Goal: Information Seeking & Learning: Learn about a topic

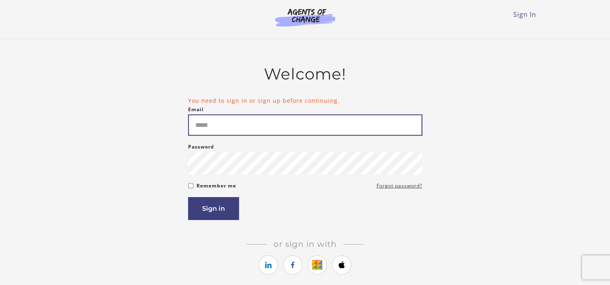
click at [257, 116] on input "Email" at bounding box center [305, 124] width 234 height 21
type input "*"
type input "**********"
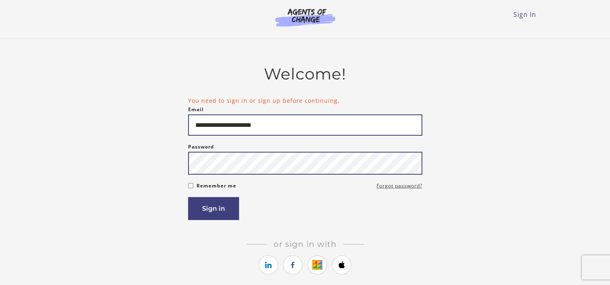
click at [188, 197] on button "Sign in" at bounding box center [213, 208] width 51 height 23
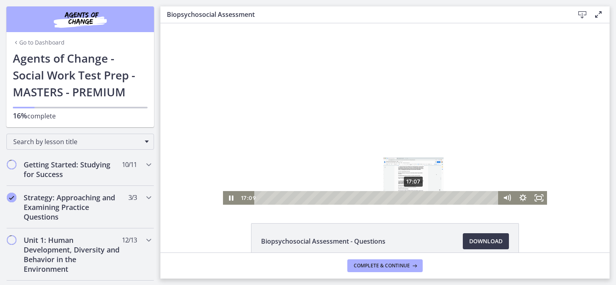
click at [230, 196] on icon "Pause" at bounding box center [231, 197] width 4 height 5
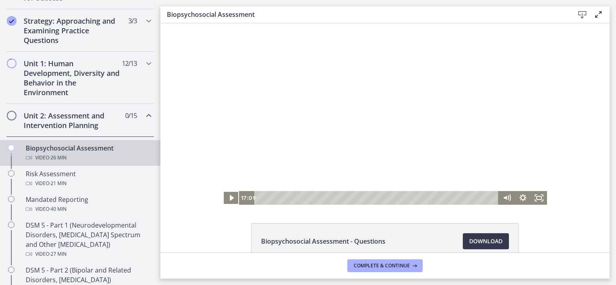
scroll to position [181, 0]
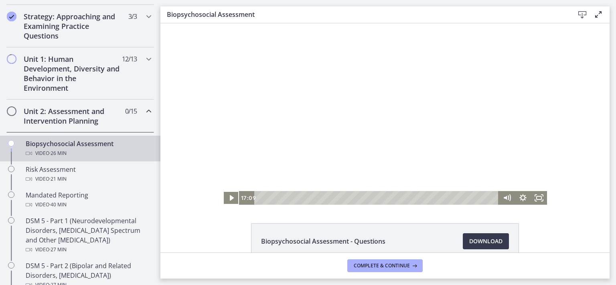
click at [115, 151] on div "Video · 26 min" at bounding box center [88, 153] width 125 height 10
drag, startPoint x: 413, startPoint y: 197, endPoint x: 397, endPoint y: 231, distance: 36.6
click at [237, 205] on html "Click for sound @keyframes VOLUME_SMALL_WAVE_FLASH { 0% { opacity: 0; } 33% { o…" at bounding box center [386, 113] width 450 height 181
click at [230, 195] on icon "Play Video" at bounding box center [232, 198] width 16 height 14
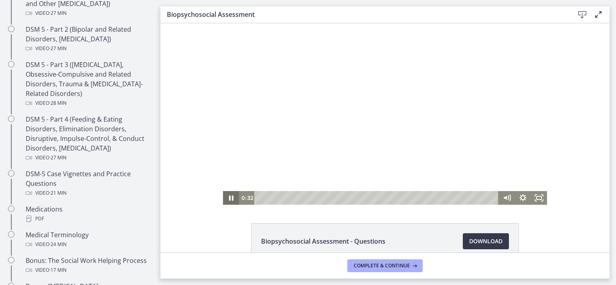
scroll to position [406, 0]
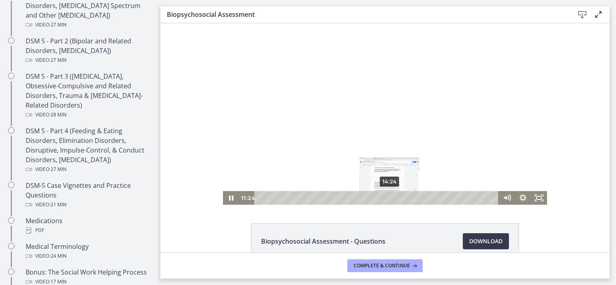
click at [387, 198] on div "14:24" at bounding box center [377, 198] width 235 height 14
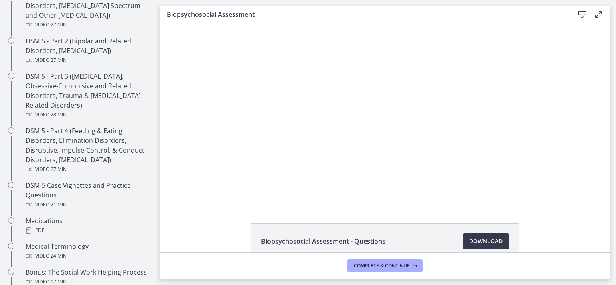
click at [301, 154] on div at bounding box center [385, 113] width 324 height 181
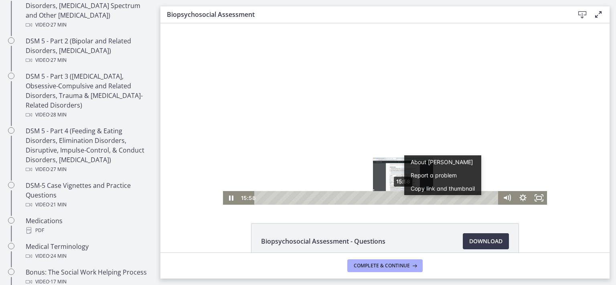
scroll to position [0, 0]
click at [392, 195] on div "14:56" at bounding box center [377, 198] width 235 height 14
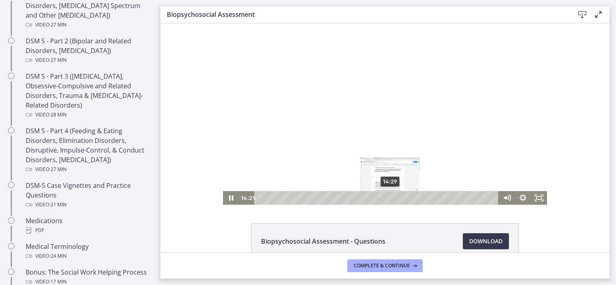
click at [388, 199] on div "14:29" at bounding box center [377, 198] width 235 height 14
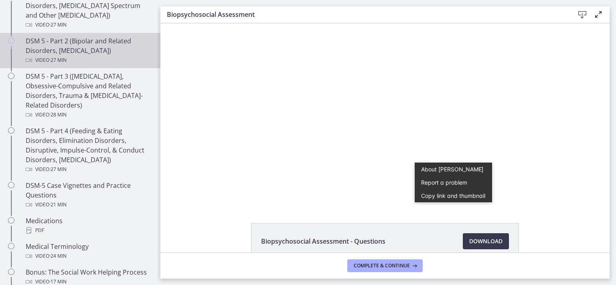
drag, startPoint x: 159, startPoint y: 125, endPoint x: 125, endPoint y: 42, distance: 89.5
click at [125, 42] on div "DSM 5 - Part 2 (Bipolar and Related Disorders, [MEDICAL_DATA]) Video · 27 min" at bounding box center [88, 50] width 125 height 29
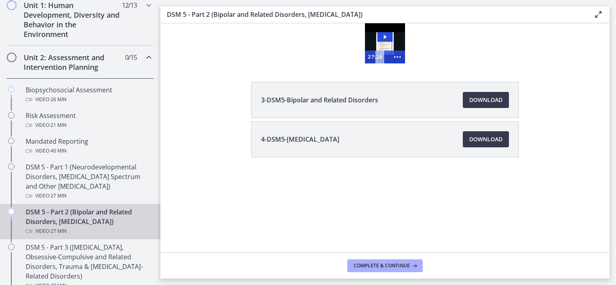
scroll to position [213, 0]
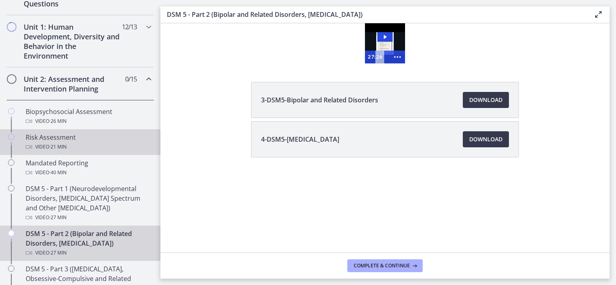
click at [64, 138] on div "Risk Assessment Video · 21 min" at bounding box center [88, 141] width 125 height 19
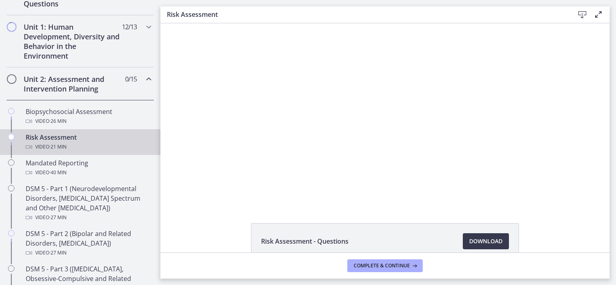
scroll to position [45, 0]
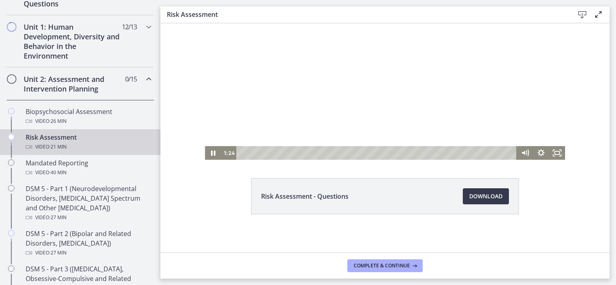
click at [258, 152] on div "Playbar" at bounding box center [377, 153] width 271 height 14
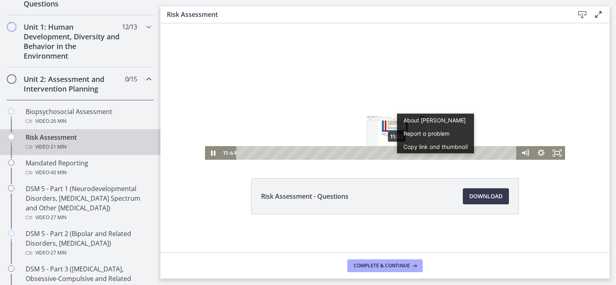
scroll to position [0, 0]
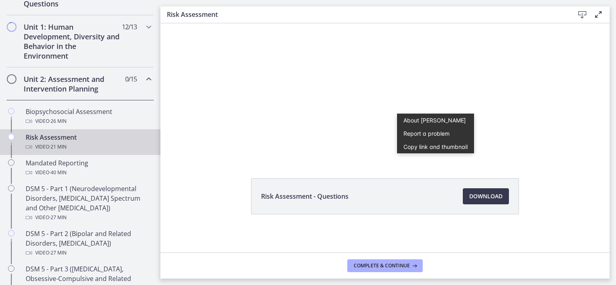
drag, startPoint x: 610, startPoint y: 140, endPoint x: 444, endPoint y: 121, distance: 166.9
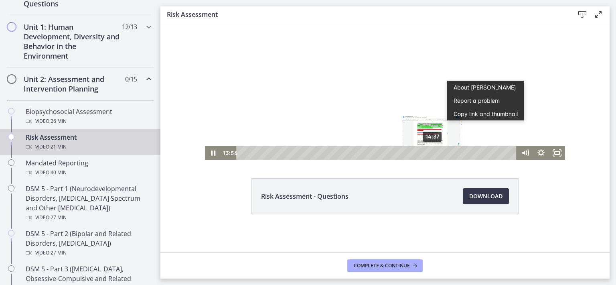
click at [430, 154] on div "14:37" at bounding box center [377, 153] width 271 height 14
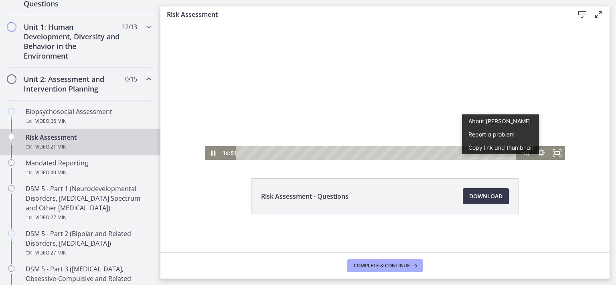
click at [403, 131] on div at bounding box center [385, 68] width 360 height 181
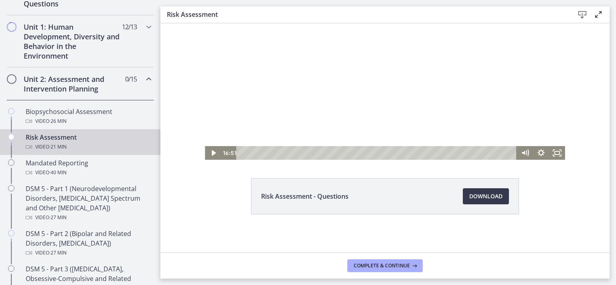
drag, startPoint x: 546, startPoint y: 113, endPoint x: 545, endPoint y: 107, distance: 6.1
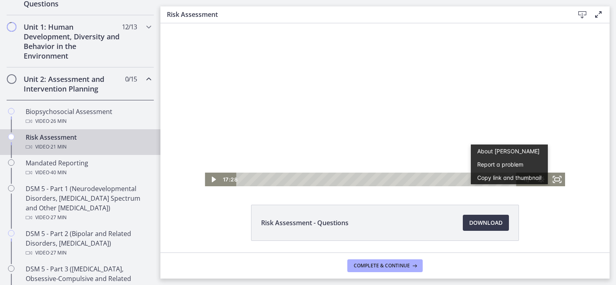
drag, startPoint x: 526, startPoint y: 156, endPoint x: 550, endPoint y: 125, distance: 39.3
drag, startPoint x: 539, startPoint y: 146, endPoint x: 543, endPoint y: 106, distance: 40.3
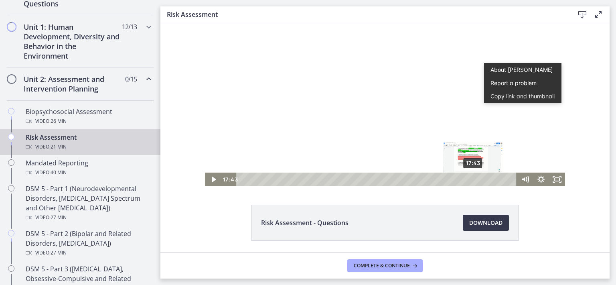
click at [471, 177] on div "17:43" at bounding box center [377, 180] width 271 height 14
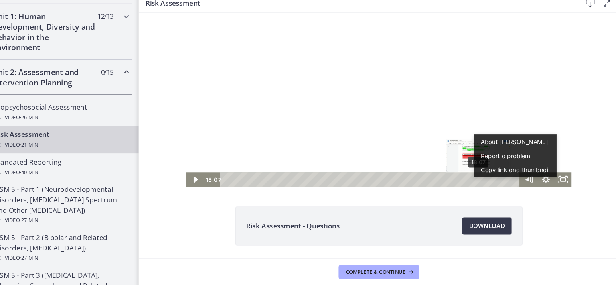
click at [454, 166] on div "18:07" at bounding box center [355, 168] width 271 height 14
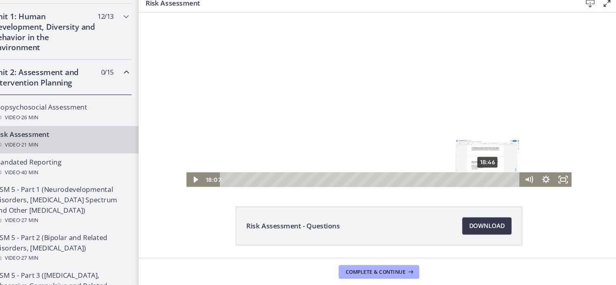
click at [462, 166] on div "18:46" at bounding box center [355, 168] width 271 height 14
click at [189, 169] on icon "Play Video" at bounding box center [191, 168] width 19 height 16
click at [189, 169] on icon "Pause" at bounding box center [191, 168] width 5 height 6
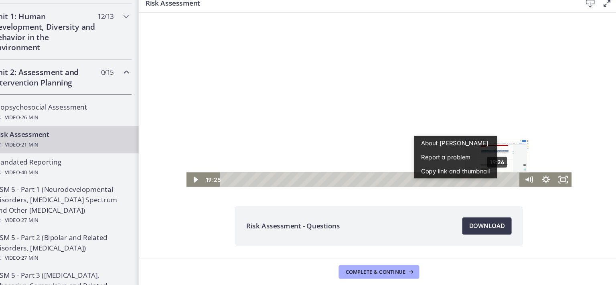
click at [471, 167] on div "Playbar" at bounding box center [473, 167] width 4 height 4
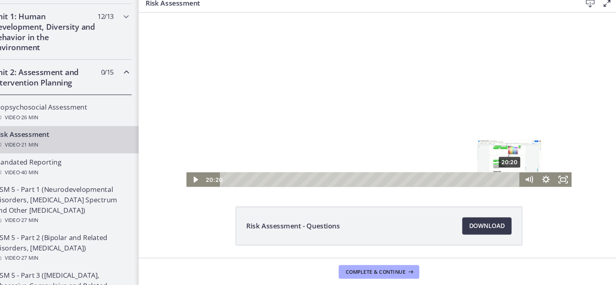
click at [483, 167] on div "20:20" at bounding box center [355, 168] width 271 height 14
click at [189, 162] on icon "Play Video" at bounding box center [191, 168] width 16 height 14
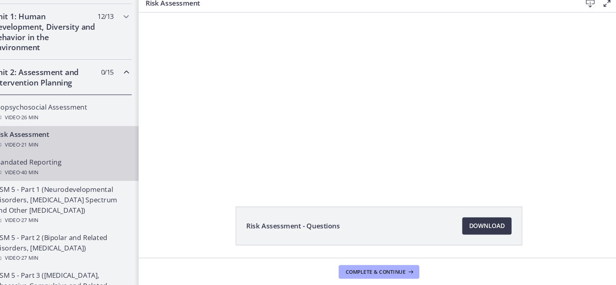
click at [114, 158] on div "Mandated Reporting Video · 40 min" at bounding box center [88, 167] width 125 height 19
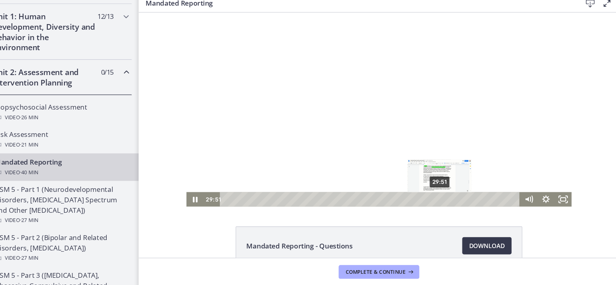
click at [417, 189] on div "29:51" at bounding box center [355, 187] width 271 height 14
click at [399, 188] on div "27:06" at bounding box center [355, 187] width 271 height 14
click at [403, 189] on div "27:42" at bounding box center [355, 187] width 271 height 14
click at [407, 189] on div "28:14" at bounding box center [355, 187] width 271 height 14
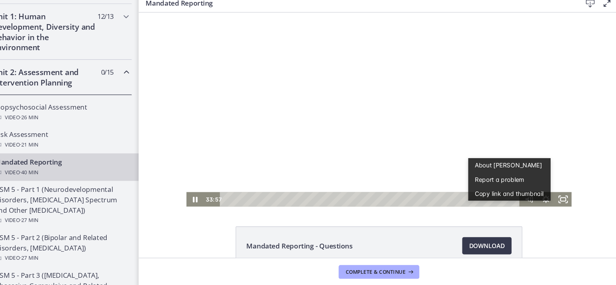
click at [501, 139] on div at bounding box center [363, 102] width 360 height 181
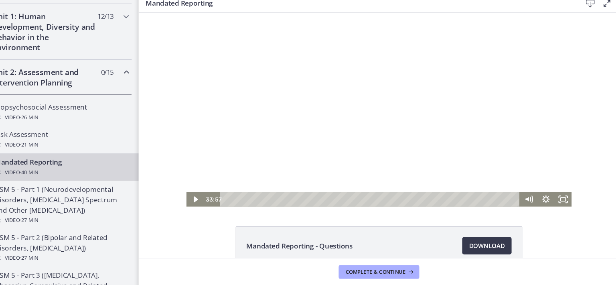
click at [501, 139] on div at bounding box center [363, 102] width 360 height 181
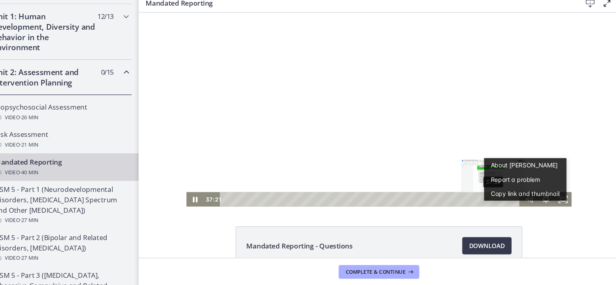
click at [468, 189] on div "37:21" at bounding box center [355, 187] width 271 height 14
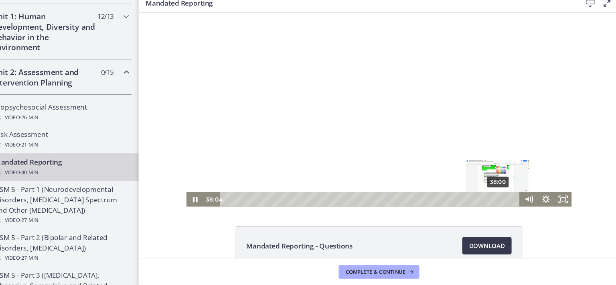
click at [472, 189] on div "38:00" at bounding box center [355, 187] width 271 height 14
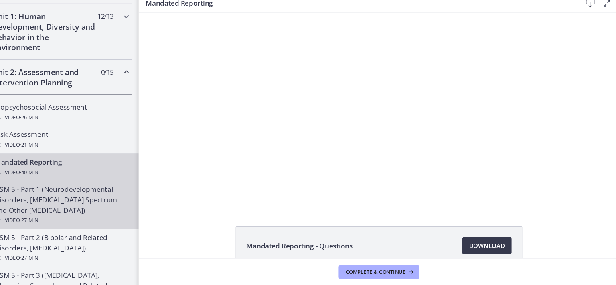
click at [81, 199] on div "DSM 5 - Part 1 (Neurodevelopmental Disorders, [MEDICAL_DATA] Spectrum and Other…" at bounding box center [88, 203] width 125 height 39
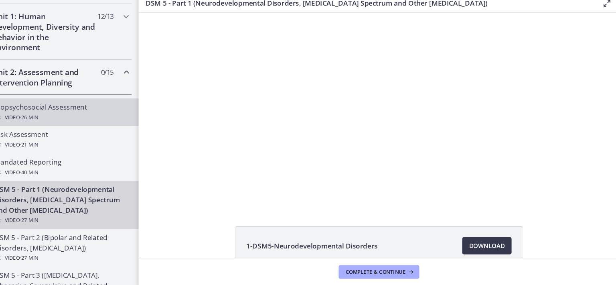
click at [94, 109] on div "Biopsychosocial Assessment Video · 26 min" at bounding box center [88, 116] width 125 height 19
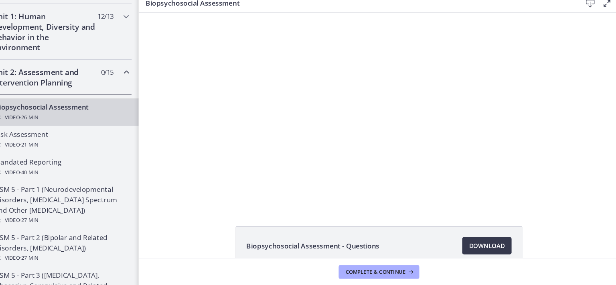
drag, startPoint x: 606, startPoint y: 139, endPoint x: 557, endPoint y: 236, distance: 109.1
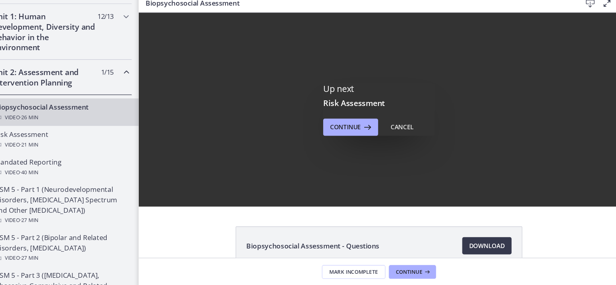
drag, startPoint x: 557, startPoint y: 236, endPoint x: 580, endPoint y: 39, distance: 198.7
click at [580, 39] on div "Up next Risk Assessment Continue Cancel" at bounding box center [386, 113] width 450 height 181
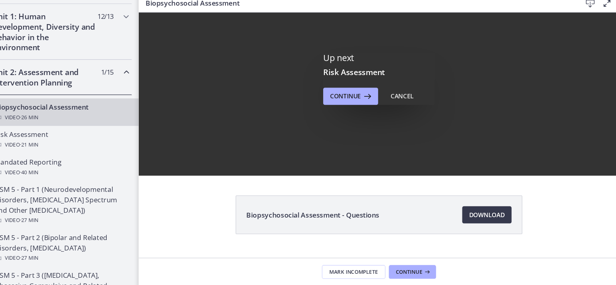
scroll to position [45, 0]
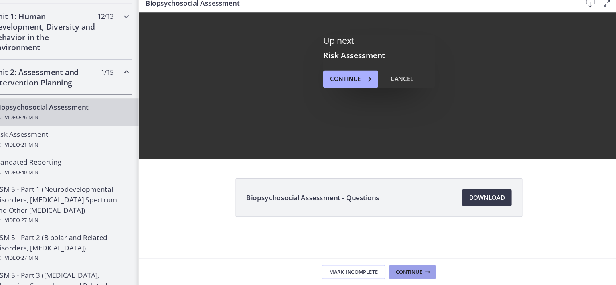
click at [411, 264] on span "Continue" at bounding box center [413, 265] width 25 height 6
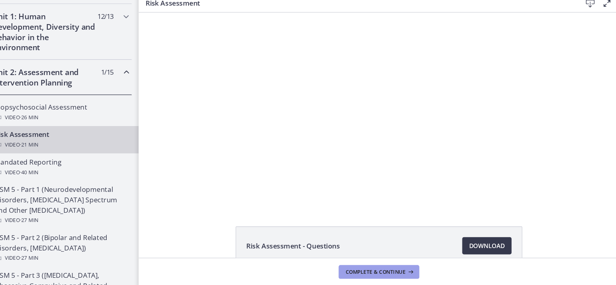
click at [411, 264] on icon at bounding box center [414, 265] width 8 height 6
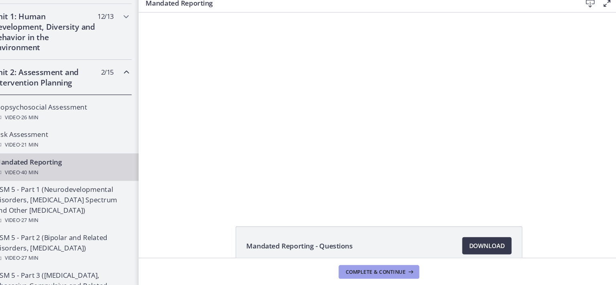
click at [411, 264] on icon at bounding box center [414, 265] width 8 height 6
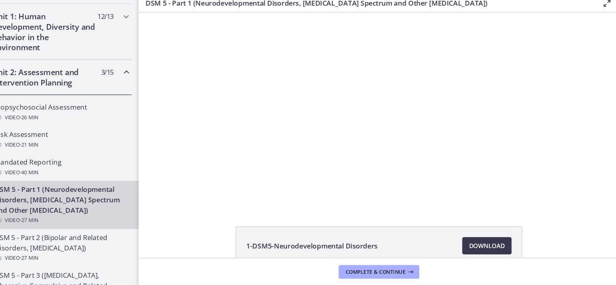
click at [327, 186] on div "Playbar" at bounding box center [355, 187] width 233 height 14
click at [197, 185] on div "Click for sound @keyframes VOLUME_SMALL_WAVE_FLASH { 0% { opacity: 0; } 33% { o…" at bounding box center [363, 102] width 450 height 181
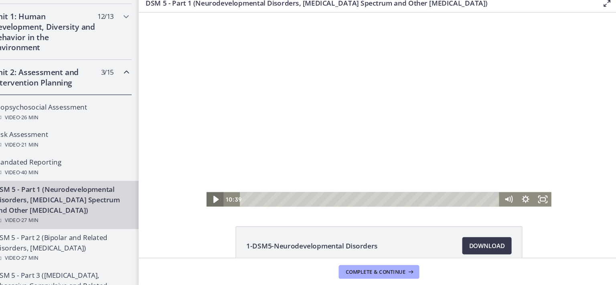
click at [205, 189] on icon "Play Video" at bounding box center [210, 187] width 19 height 16
click at [227, 192] on div "0:00 0:00" at bounding box center [347, 187] width 258 height 14
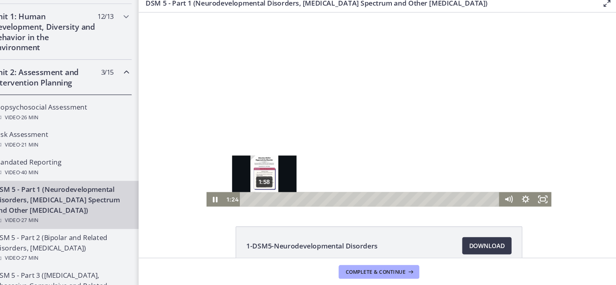
click at [253, 186] on div "1:58" at bounding box center [355, 187] width 233 height 14
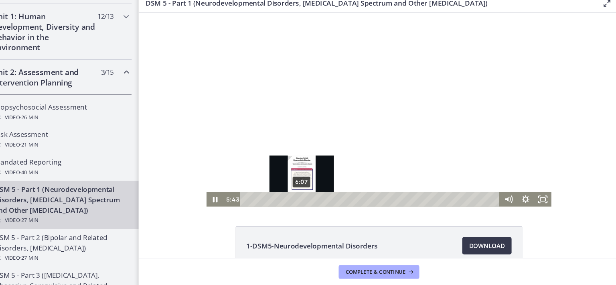
click at [288, 185] on div "6:07" at bounding box center [355, 187] width 233 height 14
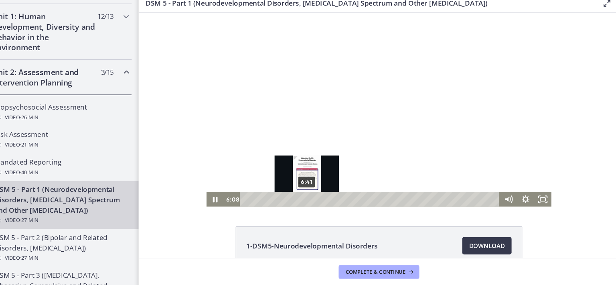
click at [293, 185] on div "6:41" at bounding box center [355, 187] width 233 height 14
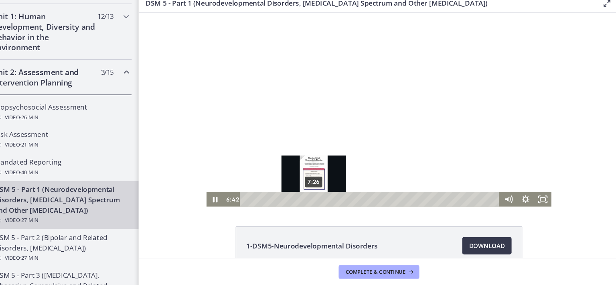
click at [299, 185] on div "7:26" at bounding box center [355, 187] width 233 height 14
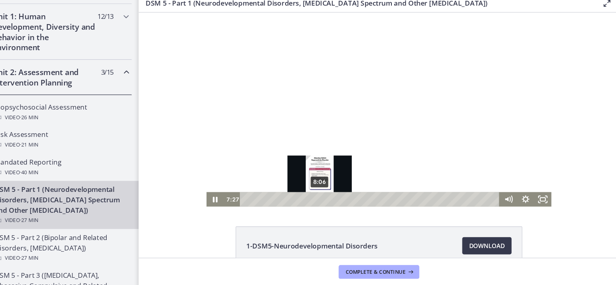
click at [305, 185] on div "8:06" at bounding box center [355, 187] width 233 height 14
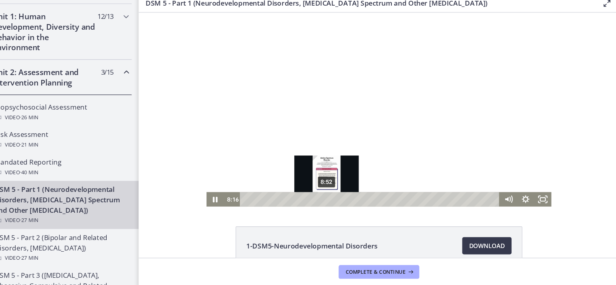
click at [311, 185] on div "8:52" at bounding box center [355, 187] width 233 height 14
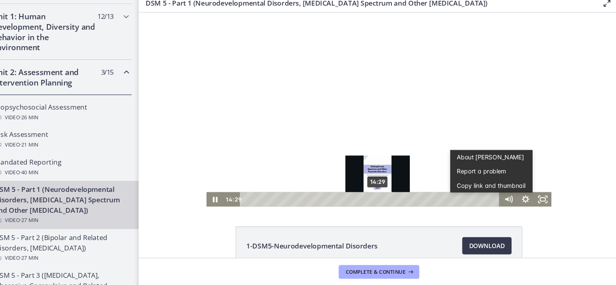
click at [359, 189] on div "14:29" at bounding box center [355, 187] width 233 height 14
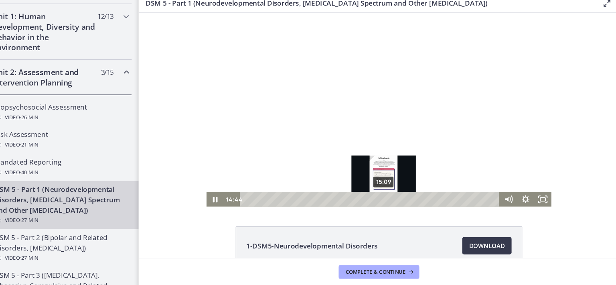
click at [365, 189] on div "15:09" at bounding box center [355, 187] width 233 height 14
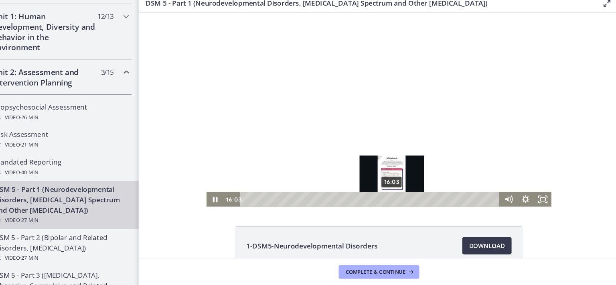
click at [372, 189] on div "16:03" at bounding box center [355, 187] width 233 height 14
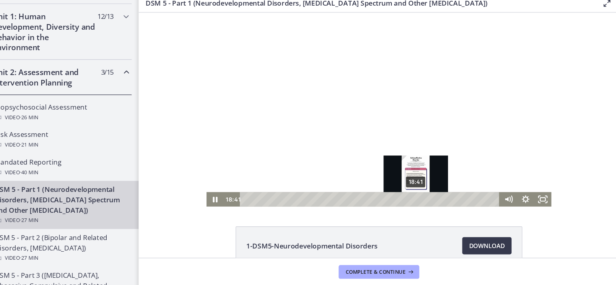
click at [395, 185] on div "18:41" at bounding box center [355, 187] width 233 height 14
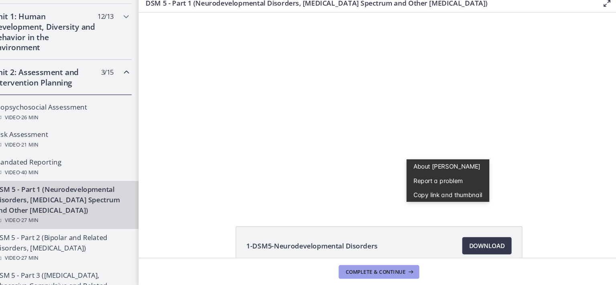
drag, startPoint x: 397, startPoint y: 264, endPoint x: 386, endPoint y: 262, distance: 10.2
drag, startPoint x: 386, startPoint y: 262, endPoint x: 379, endPoint y: 267, distance: 9.2
click at [379, 267] on span "Complete & continue" at bounding box center [382, 265] width 56 height 6
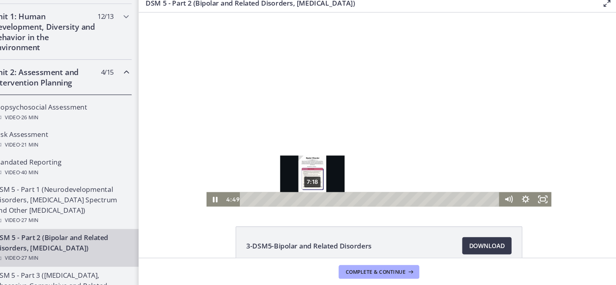
click at [298, 187] on div "7:18" at bounding box center [355, 187] width 233 height 14
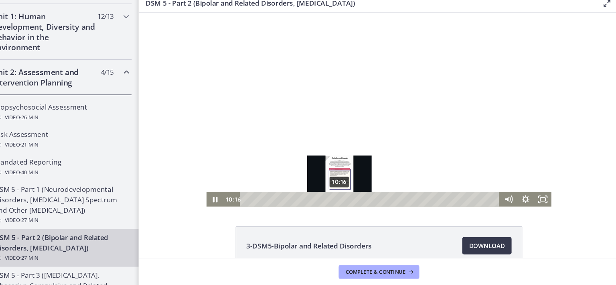
click at [323, 189] on div "10:16" at bounding box center [355, 187] width 233 height 14
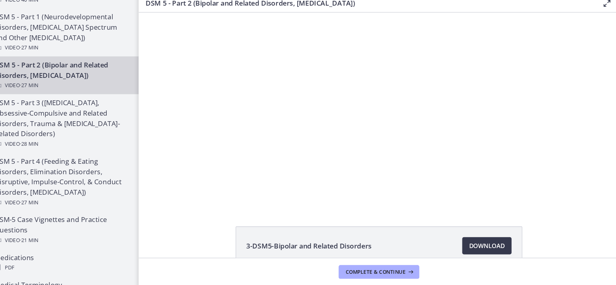
scroll to position [377, 0]
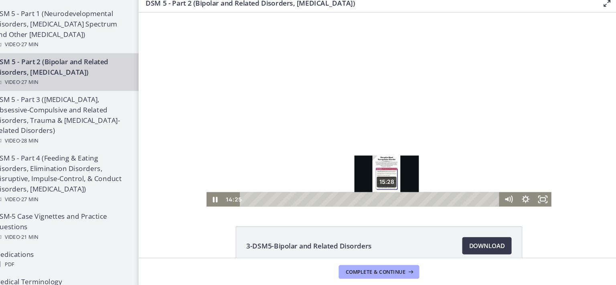
click at [368, 185] on div "15:28" at bounding box center [355, 187] width 233 height 14
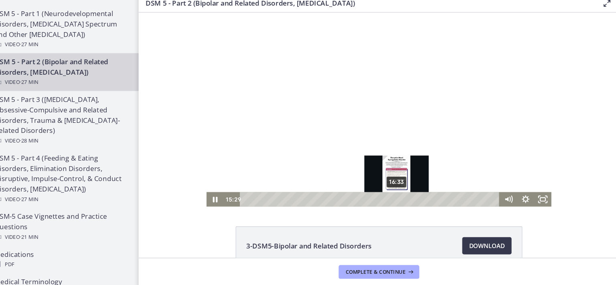
click at [377, 185] on div "16:33" at bounding box center [355, 187] width 233 height 14
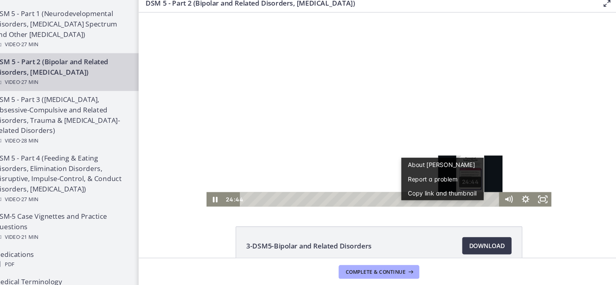
scroll to position [0, 0]
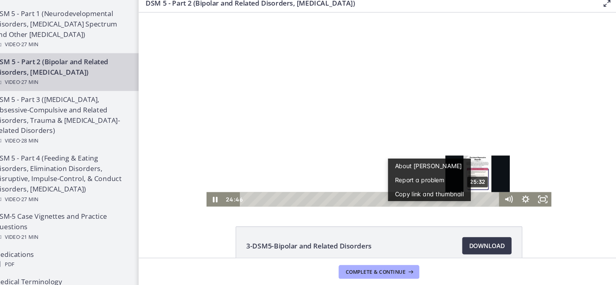
click at [453, 188] on div "25:32" at bounding box center [355, 187] width 233 height 14
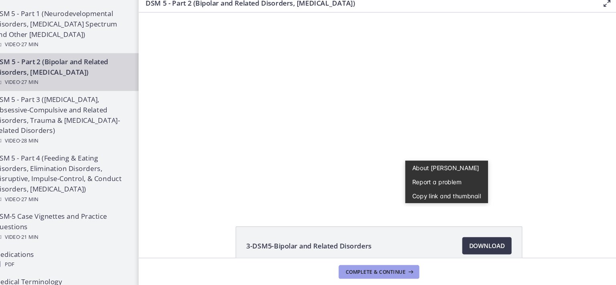
drag, startPoint x: 366, startPoint y: 264, endPoint x: 367, endPoint y: 270, distance: 6.5
click at [367, 270] on button "Complete & continue" at bounding box center [385, 265] width 75 height 13
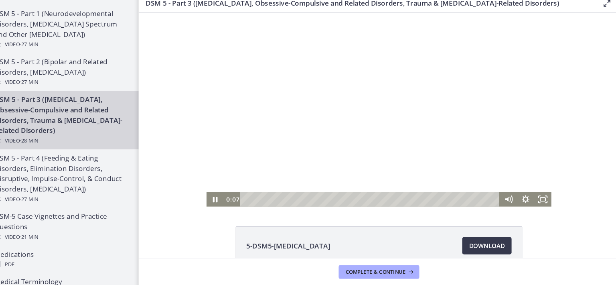
click at [274, 187] on div "Playbar" at bounding box center [355, 187] width 233 height 14
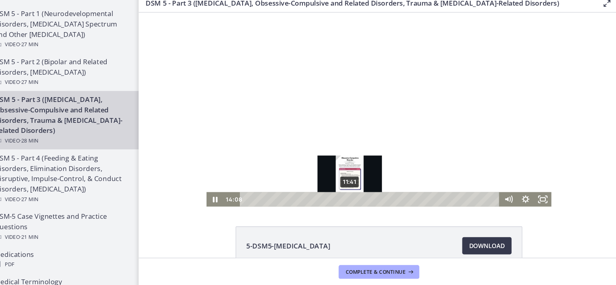
click at [333, 186] on div "11:41" at bounding box center [355, 187] width 233 height 14
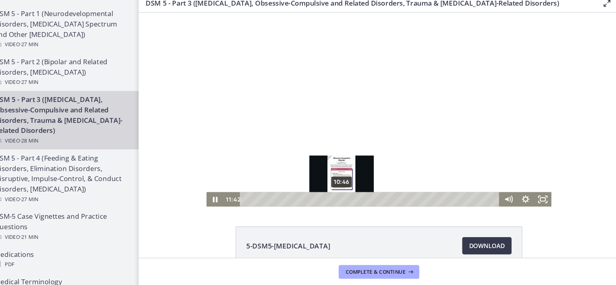
click at [325, 186] on div "10:46" at bounding box center [355, 187] width 233 height 14
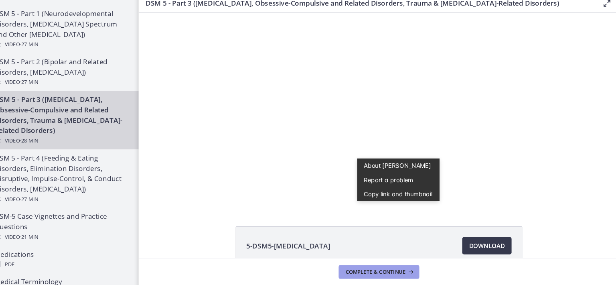
click at [360, 265] on span "Complete & continue" at bounding box center [382, 265] width 56 height 6
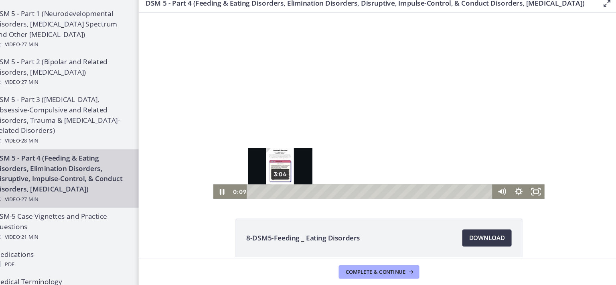
click at [268, 179] on div "3:04" at bounding box center [356, 180] width 220 height 14
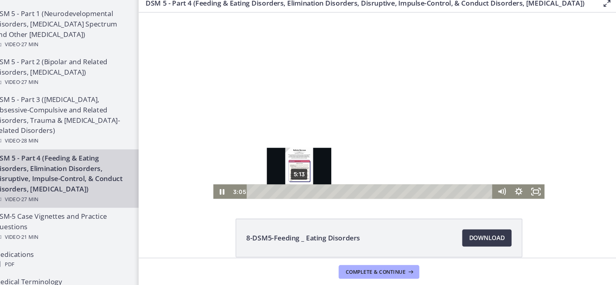
click at [285, 179] on div "5:13" at bounding box center [356, 180] width 220 height 14
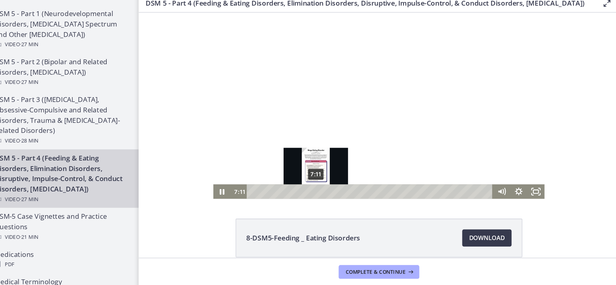
click at [301, 178] on div "7:11" at bounding box center [356, 180] width 220 height 14
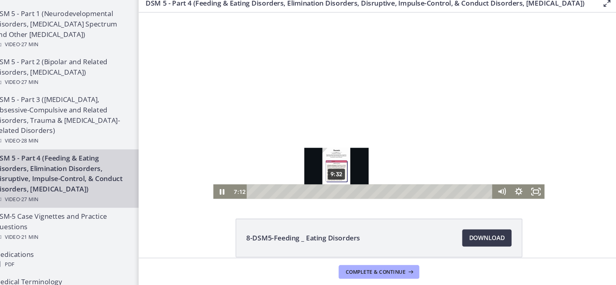
click at [321, 177] on div "9:32" at bounding box center [356, 180] width 220 height 14
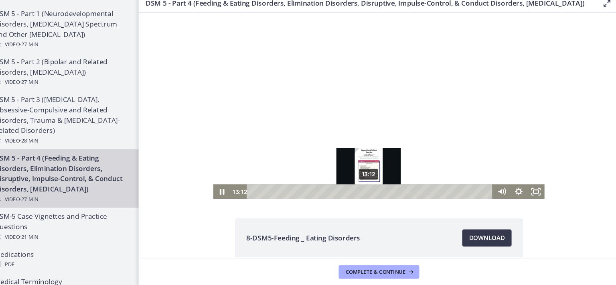
click at [351, 179] on div "13:12" at bounding box center [356, 180] width 220 height 14
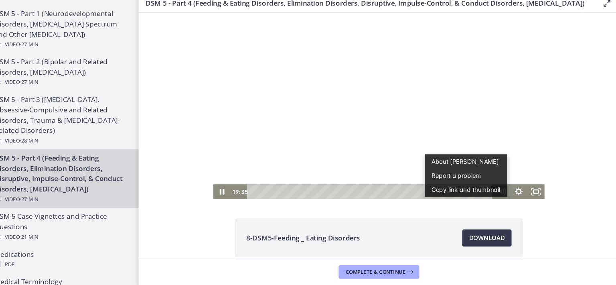
click at [456, 119] on div at bounding box center [363, 99] width 310 height 174
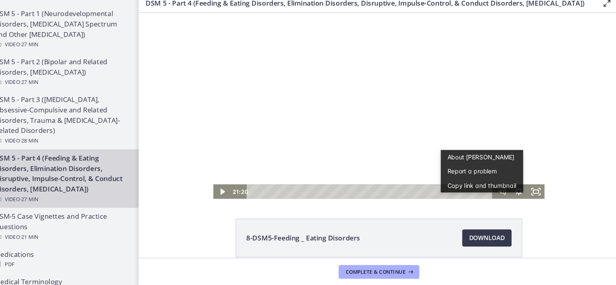
click at [390, 147] on div at bounding box center [363, 99] width 310 height 174
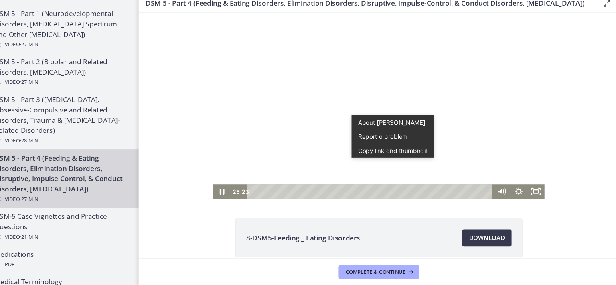
click at [353, 67] on div at bounding box center [363, 99] width 310 height 174
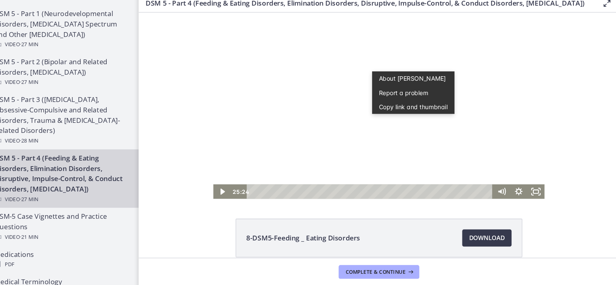
click at [367, 143] on div at bounding box center [363, 99] width 310 height 174
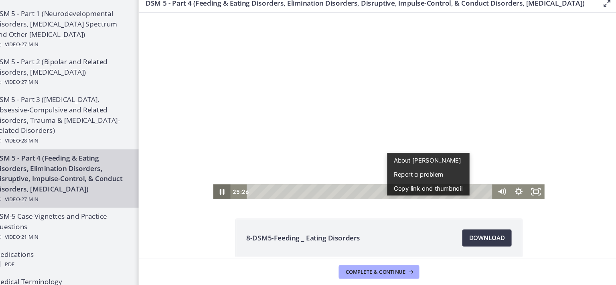
click at [216, 180] on icon "Pause" at bounding box center [216, 180] width 16 height 14
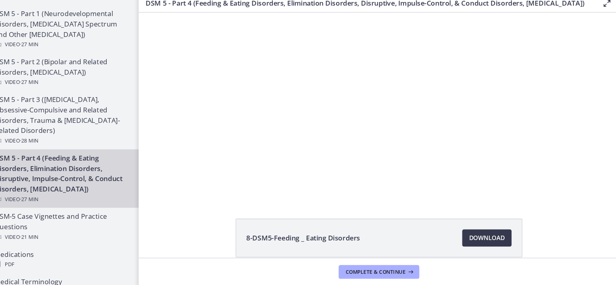
click at [370, 274] on footer "Complete & continue" at bounding box center [386, 265] width 450 height 26
click at [367, 272] on button "Complete & continue" at bounding box center [385, 265] width 75 height 13
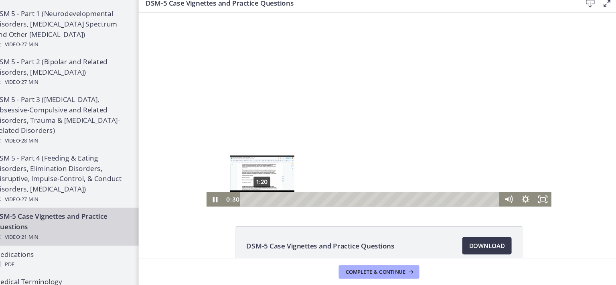
click at [251, 186] on div "1:20" at bounding box center [355, 187] width 233 height 14
click at [258, 187] on div "1:59" at bounding box center [355, 187] width 233 height 14
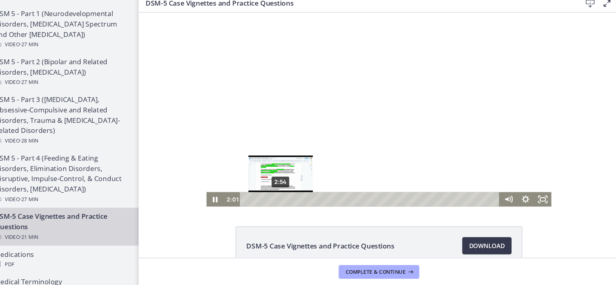
click at [269, 187] on div "2:54" at bounding box center [355, 187] width 233 height 14
click at [279, 186] on div "3:51" at bounding box center [355, 187] width 233 height 14
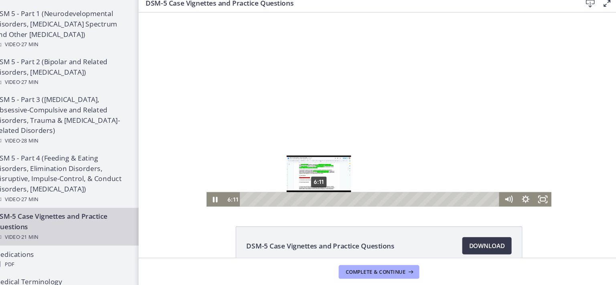
click at [304, 188] on div "6:11" at bounding box center [355, 187] width 233 height 14
click at [317, 186] on div "7:21" at bounding box center [355, 187] width 233 height 14
click at [310, 185] on div "6:44" at bounding box center [355, 187] width 233 height 14
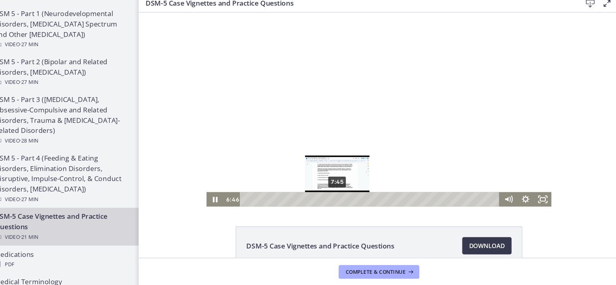
click at [321, 186] on div "7:45" at bounding box center [355, 187] width 233 height 14
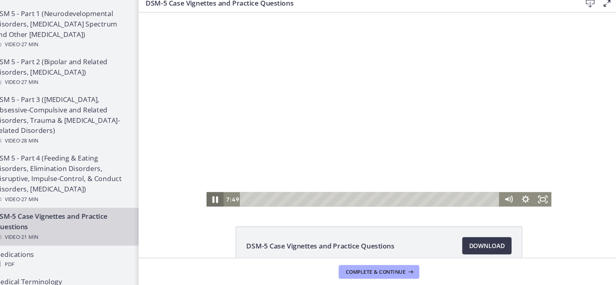
click at [210, 190] on icon "Pause" at bounding box center [209, 187] width 19 height 16
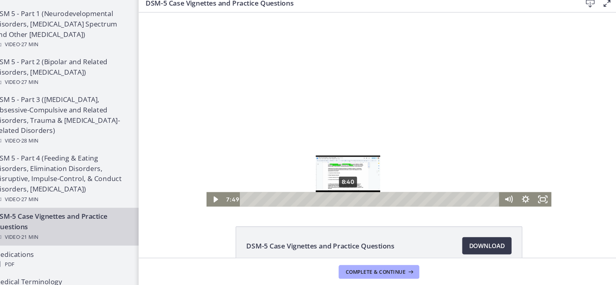
click at [332, 189] on div "8:40" at bounding box center [355, 187] width 233 height 14
click at [347, 111] on div at bounding box center [363, 102] width 323 height 181
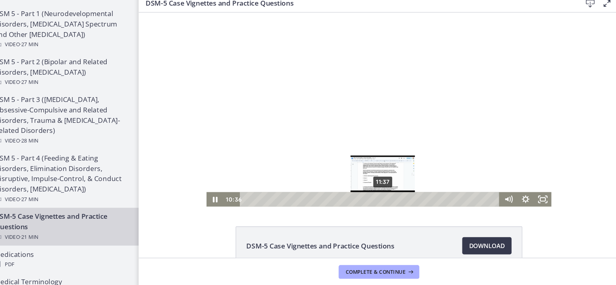
click at [364, 186] on div "11:37" at bounding box center [355, 187] width 233 height 14
click at [299, 129] on div at bounding box center [363, 102] width 323 height 181
click at [299, 130] on div at bounding box center [363, 102] width 323 height 181
click at [372, 186] on div "12:19" at bounding box center [355, 187] width 233 height 14
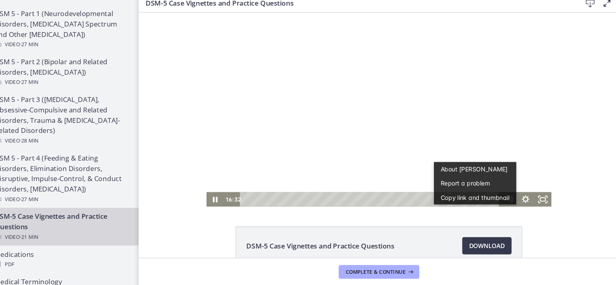
click at [476, 130] on div at bounding box center [363, 102] width 323 height 181
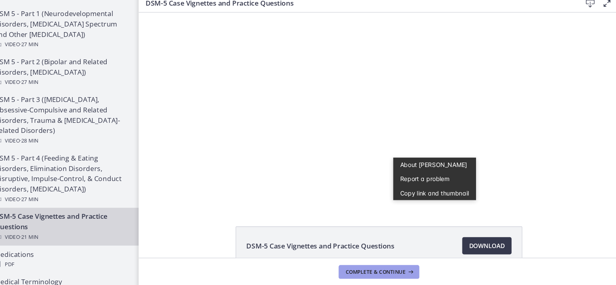
click at [364, 262] on button "Complete & continue" at bounding box center [385, 265] width 75 height 13
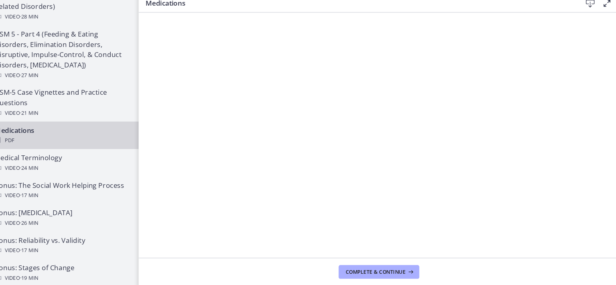
scroll to position [496, 0]
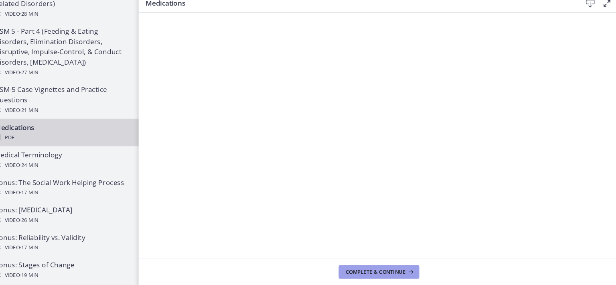
click at [374, 268] on span "Complete & continue" at bounding box center [382, 265] width 56 height 6
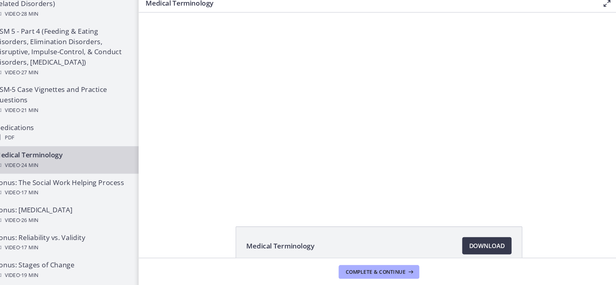
click at [374, 268] on span "Complete & continue" at bounding box center [382, 265] width 56 height 6
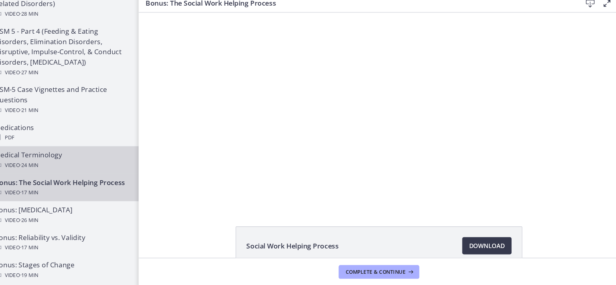
click at [95, 165] on div "Video · 24 min" at bounding box center [88, 166] width 125 height 10
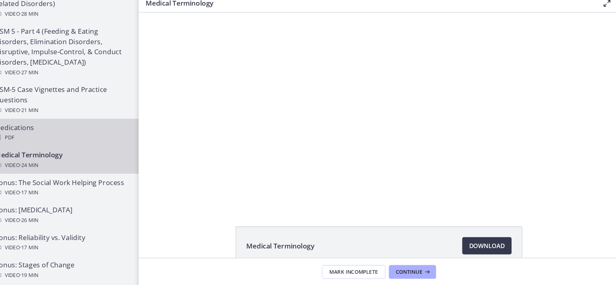
click at [134, 133] on div "Medications PDF" at bounding box center [88, 135] width 125 height 19
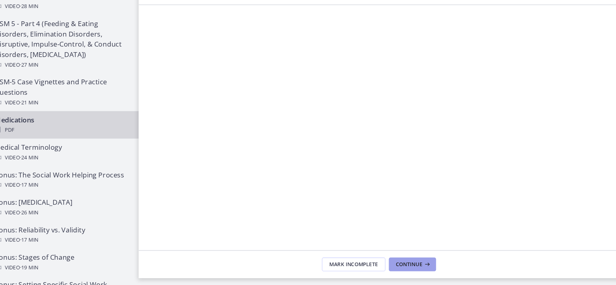
click at [413, 266] on span "Continue" at bounding box center [413, 265] width 25 height 6
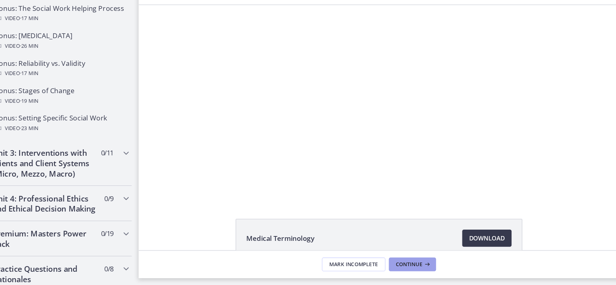
scroll to position [650, 0]
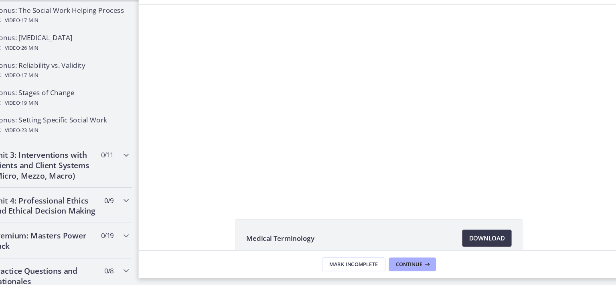
click at [277, 164] on div at bounding box center [363, 95] width 323 height 181
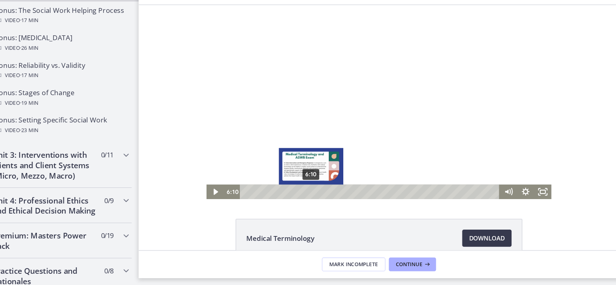
click at [324, 180] on div "6:10" at bounding box center [355, 180] width 233 height 14
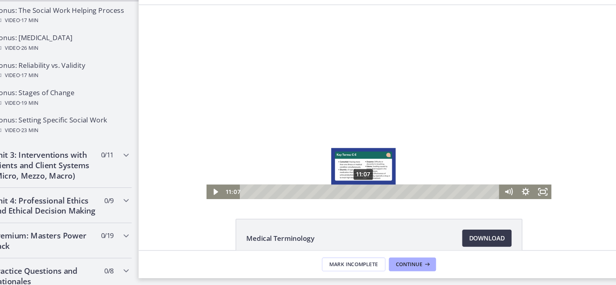
click at [382, 180] on div "11:07" at bounding box center [355, 180] width 233 height 14
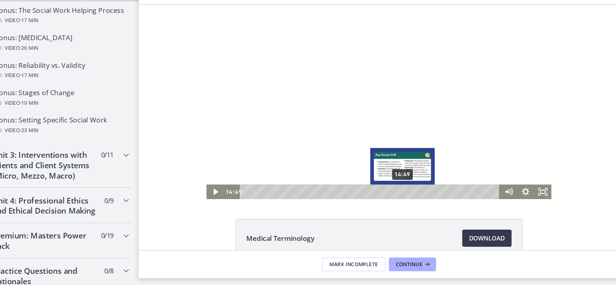
click at [410, 177] on div "14:49" at bounding box center [355, 180] width 233 height 14
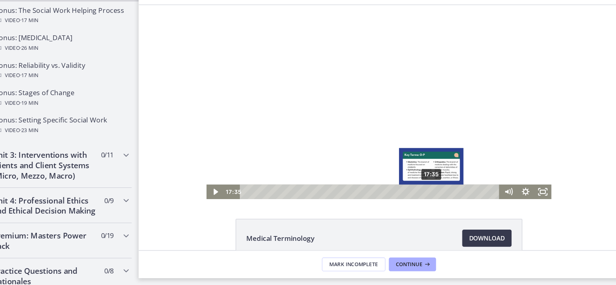
click at [426, 180] on div "17:35" at bounding box center [355, 180] width 233 height 14
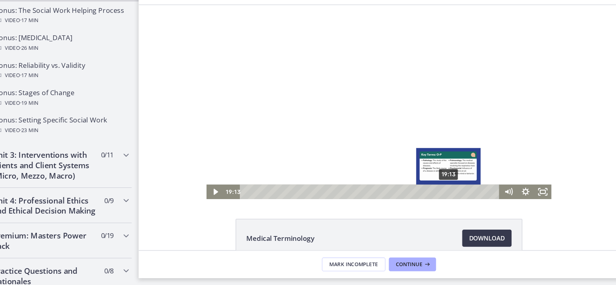
click at [440, 180] on div "19:13" at bounding box center [355, 180] width 233 height 14
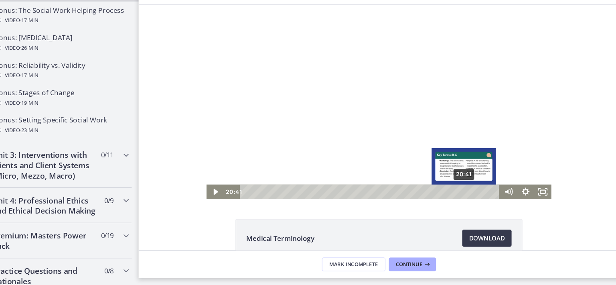
click at [453, 180] on div "20:41" at bounding box center [355, 180] width 233 height 14
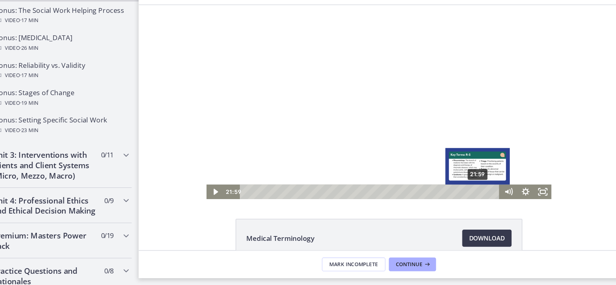
click at [467, 180] on div "21:59" at bounding box center [355, 180] width 233 height 14
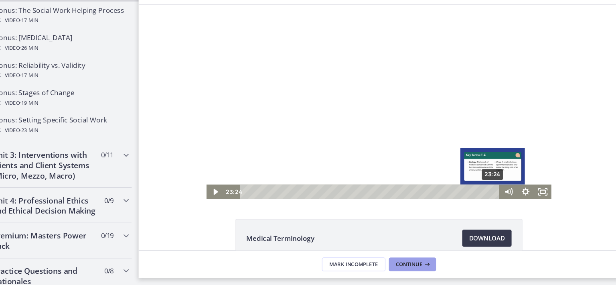
click at [411, 265] on span "Continue" at bounding box center [413, 265] width 25 height 6
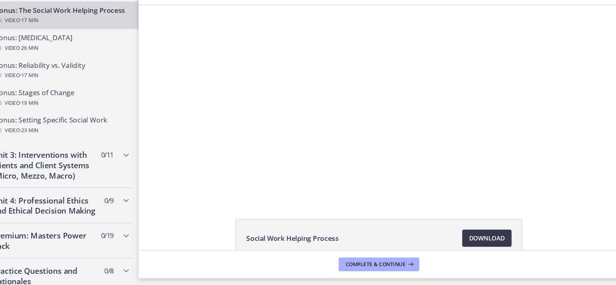
click at [406, 211] on div "Social Work Helping Process Download Opens in a new window" at bounding box center [386, 137] width 450 height 229
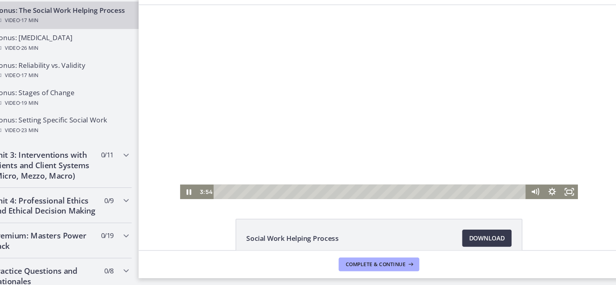
click at [365, 156] on div at bounding box center [363, 95] width 372 height 181
click at [360, 163] on div at bounding box center [363, 95] width 372 height 181
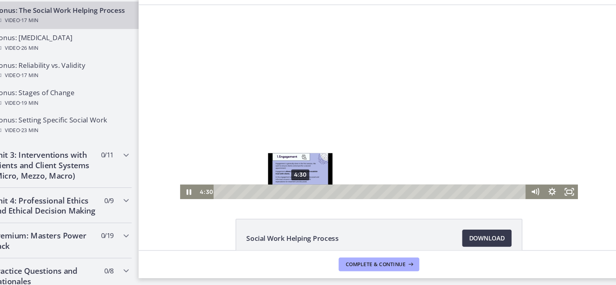
click at [287, 179] on div "4:30" at bounding box center [356, 180] width 283 height 14
click at [291, 180] on div "4:47" at bounding box center [356, 180] width 283 height 14
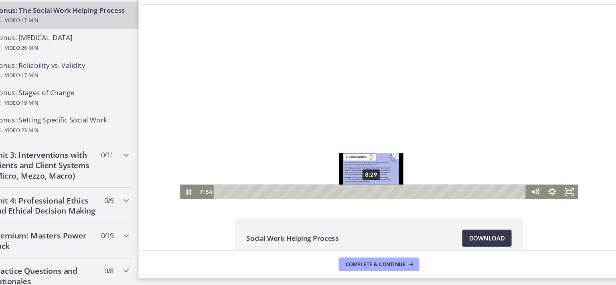
click at [353, 178] on div "8:29" at bounding box center [356, 180] width 283 height 14
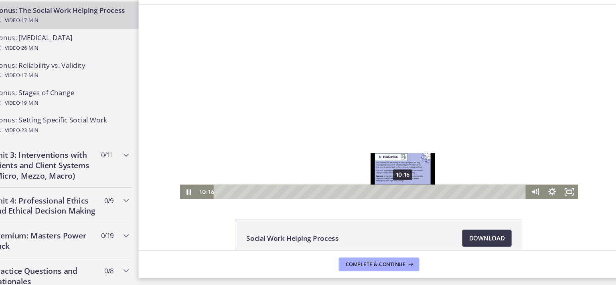
click at [383, 179] on div "10:16" at bounding box center [356, 180] width 283 height 14
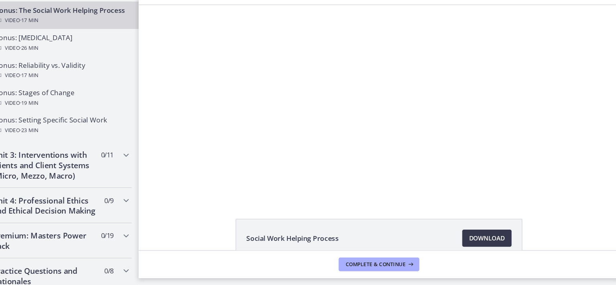
click at [424, 205] on div "Social Work Helping Process Download Opens in a new window" at bounding box center [386, 137] width 450 height 229
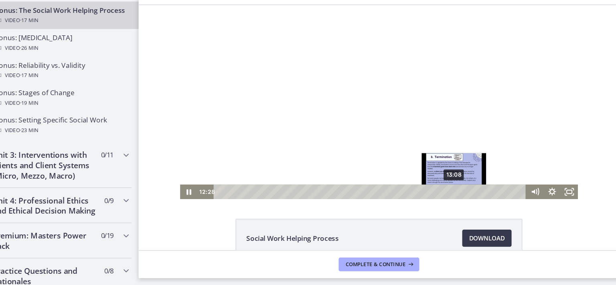
click at [431, 179] on div "13:08" at bounding box center [356, 180] width 283 height 14
click at [439, 180] on div "13:37" at bounding box center [356, 180] width 283 height 14
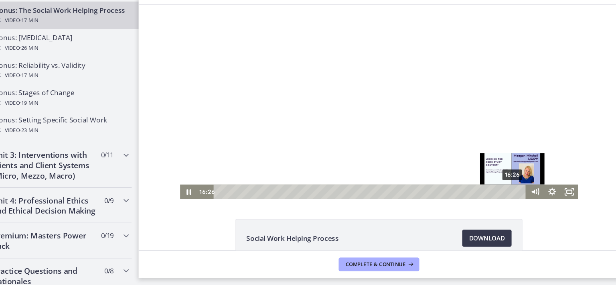
click at [486, 180] on div "16:26" at bounding box center [356, 180] width 283 height 14
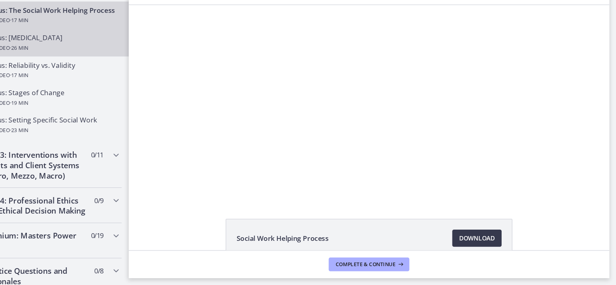
click at [91, 68] on div "Video · 26 min" at bounding box center [88, 64] width 125 height 10
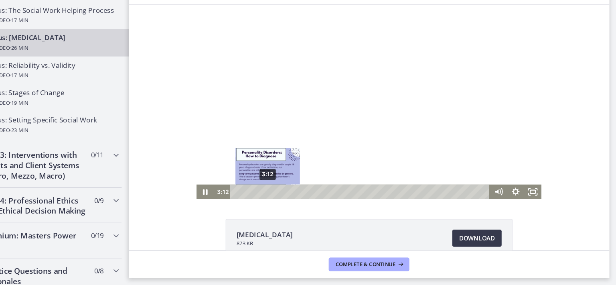
click at [255, 179] on div "3:12" at bounding box center [345, 180] width 233 height 14
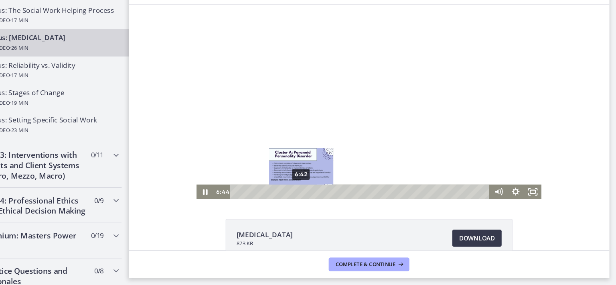
click at [287, 178] on div "6:42" at bounding box center [345, 180] width 233 height 14
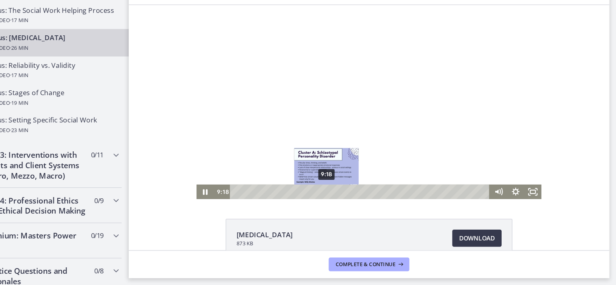
click at [311, 177] on div "9:18" at bounding box center [345, 180] width 233 height 14
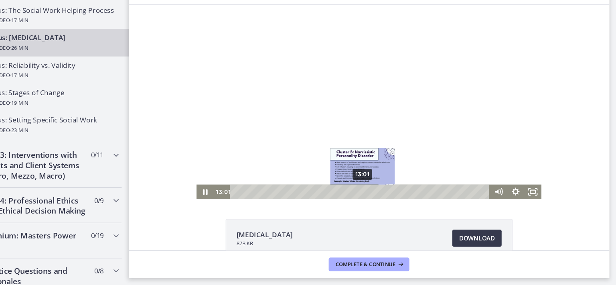
click at [344, 181] on div "13:01" at bounding box center [345, 180] width 233 height 14
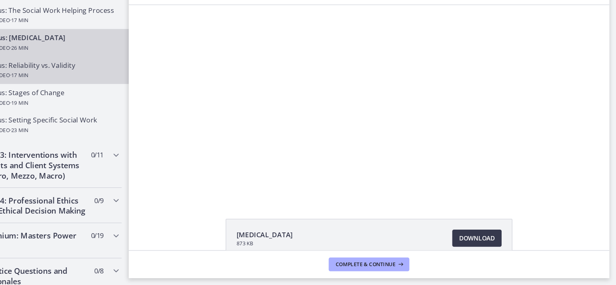
click at [121, 97] on link "Bonus: Reliability vs. Validity Video · 17 min" at bounding box center [80, 84] width 161 height 26
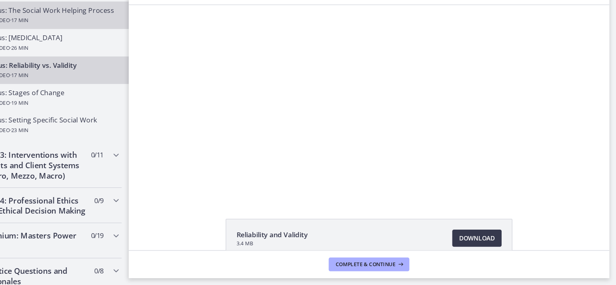
click at [80, 43] on div "Video · 17 min" at bounding box center [88, 38] width 125 height 10
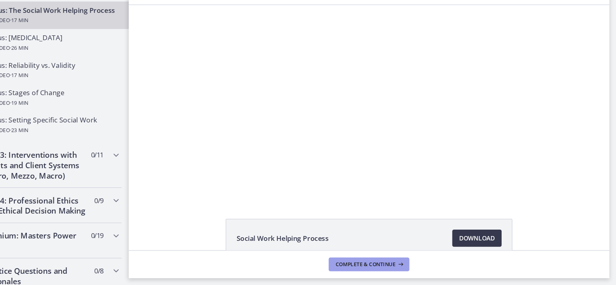
click at [366, 263] on span "Complete & continue" at bounding box center [382, 265] width 56 height 6
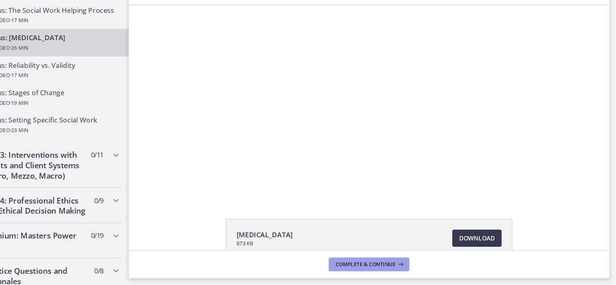
click at [366, 263] on span "Complete & continue" at bounding box center [382, 265] width 56 height 6
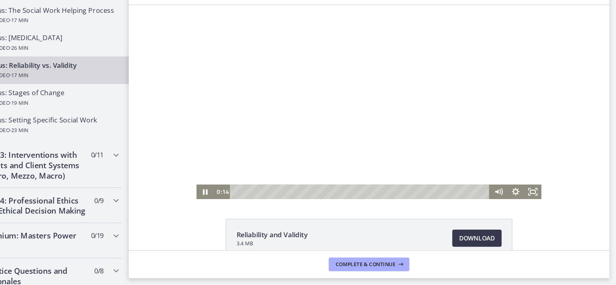
click at [247, 179] on div "Playbar" at bounding box center [345, 180] width 233 height 14
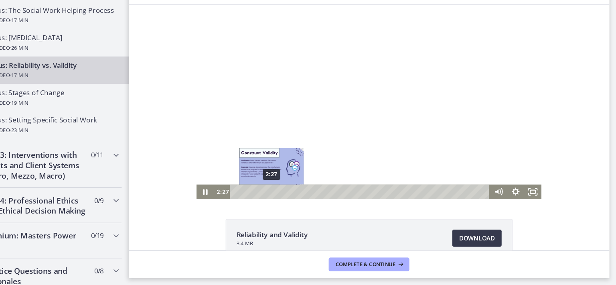
click at [259, 180] on div "2:27" at bounding box center [345, 180] width 233 height 14
click at [253, 178] on div "2:02" at bounding box center [345, 180] width 233 height 14
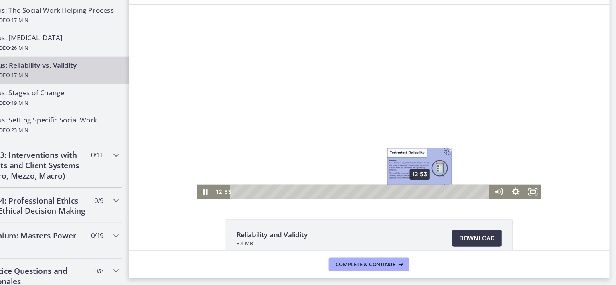
click at [398, 179] on div "12:53" at bounding box center [345, 180] width 233 height 14
click at [393, 180] on div "12:28" at bounding box center [345, 180] width 233 height 14
click at [387, 180] on div "12:04" at bounding box center [345, 180] width 233 height 14
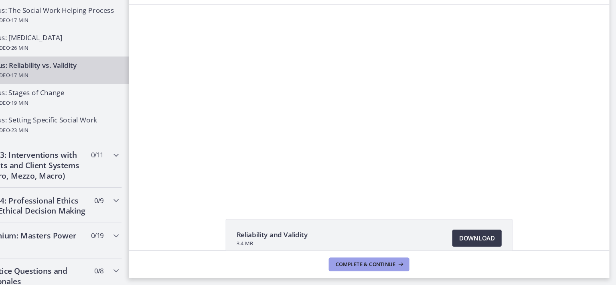
click at [387, 266] on span "Complete & continue" at bounding box center [382, 265] width 56 height 6
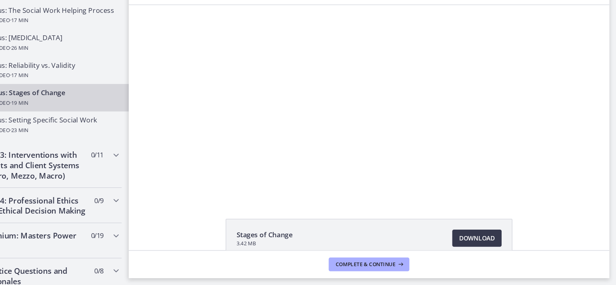
click at [99, 116] on div "Bonus: Stages of Change Video · 19 min" at bounding box center [88, 109] width 125 height 19
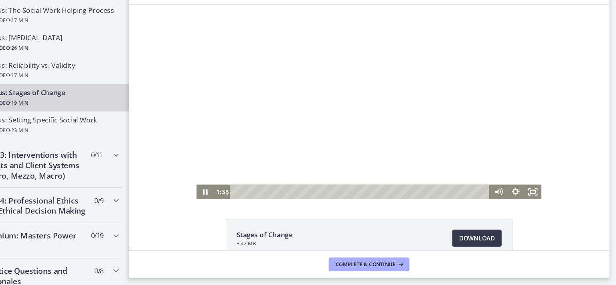
click at [246, 181] on div "Playbar" at bounding box center [345, 180] width 233 height 14
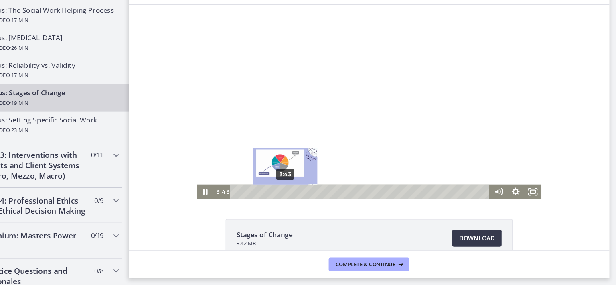
click at [272, 179] on div "3:43" at bounding box center [345, 180] width 233 height 14
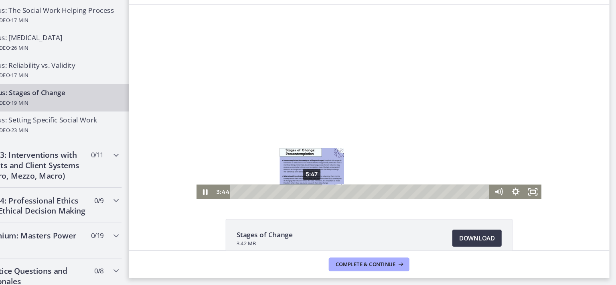
click at [297, 180] on div "5:47" at bounding box center [345, 180] width 233 height 14
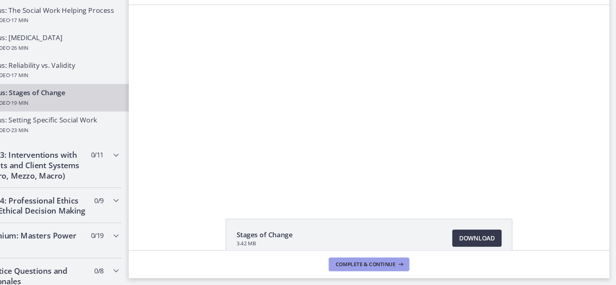
click at [361, 265] on span "Complete & continue" at bounding box center [382, 265] width 56 height 6
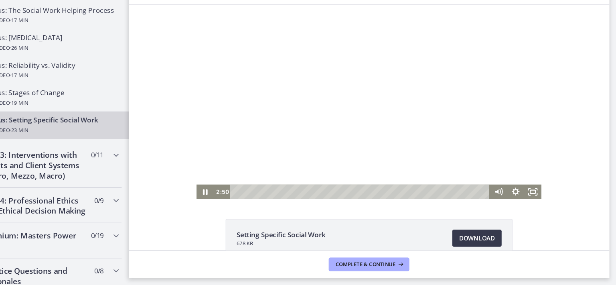
click at [254, 178] on div "Playbar" at bounding box center [345, 180] width 233 height 14
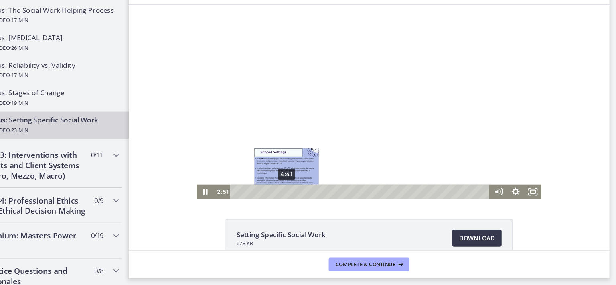
click at [273, 179] on div "4:41" at bounding box center [345, 180] width 233 height 14
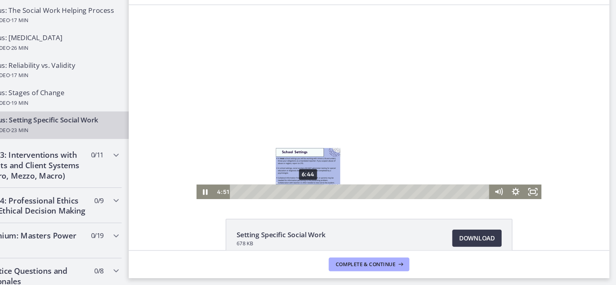
click at [293, 177] on div "6:44" at bounding box center [345, 180] width 233 height 14
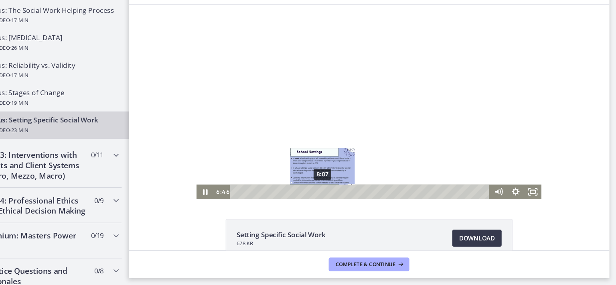
click at [307, 178] on div "8:07" at bounding box center [345, 180] width 233 height 14
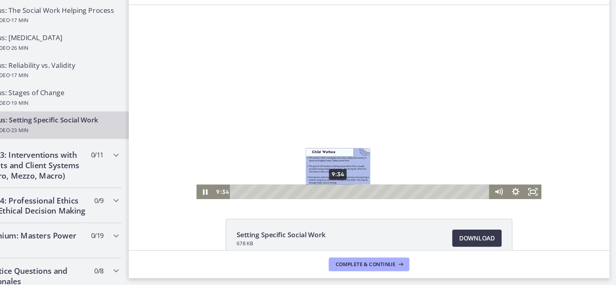
click at [321, 179] on div "9:34" at bounding box center [345, 180] width 233 height 14
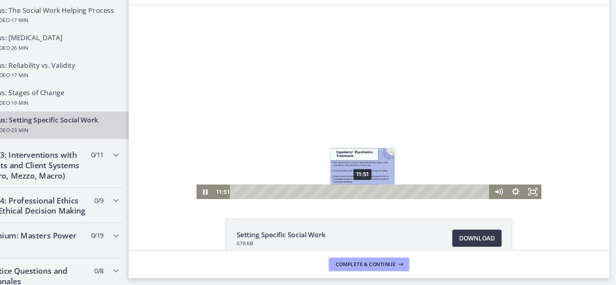
click at [344, 179] on div "11:51" at bounding box center [345, 180] width 233 height 14
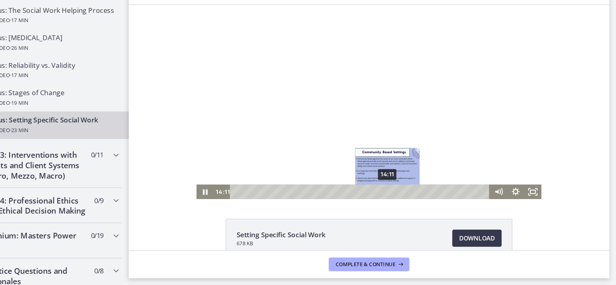
click at [368, 179] on div "14:11" at bounding box center [345, 180] width 233 height 14
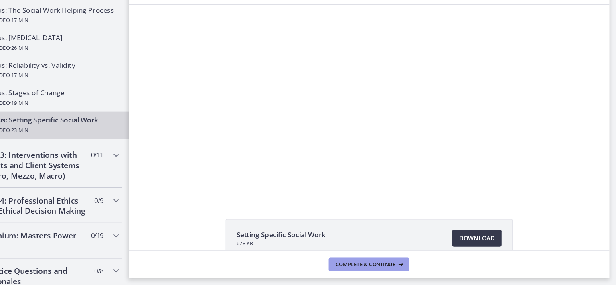
click at [370, 266] on span "Complete & continue" at bounding box center [382, 265] width 56 height 6
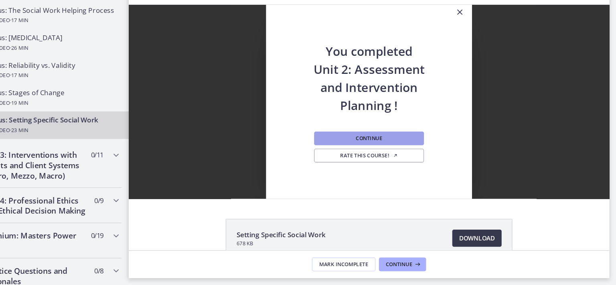
click at [387, 147] on span "Continue" at bounding box center [385, 148] width 25 height 6
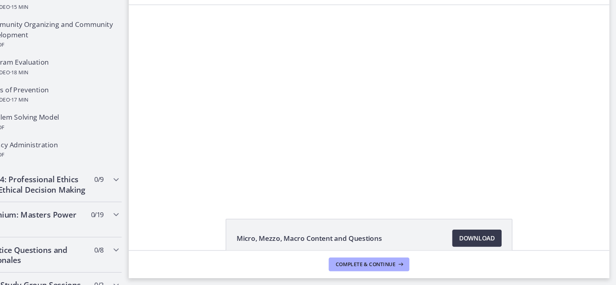
scroll to position [493, 0]
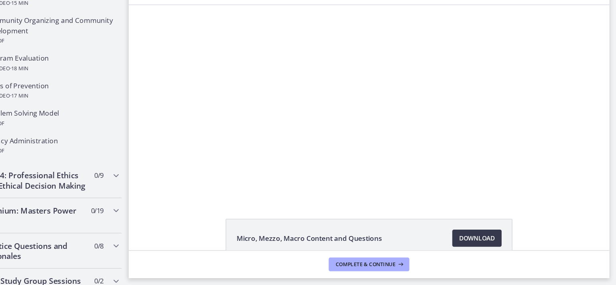
drag, startPoint x: 157, startPoint y: 191, endPoint x: 4, endPoint y: 126, distance: 167.1
click at [102, 191] on h2 "Unit 4: Professional Ethics and Ethical Decision Making" at bounding box center [73, 187] width 98 height 19
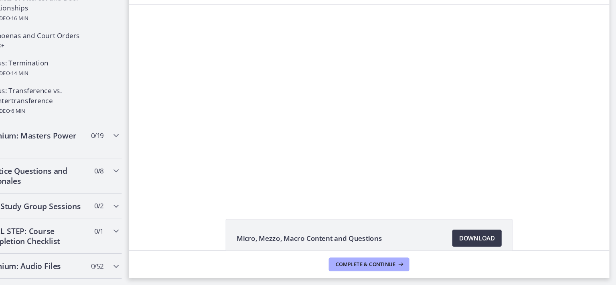
scroll to position [528, 0]
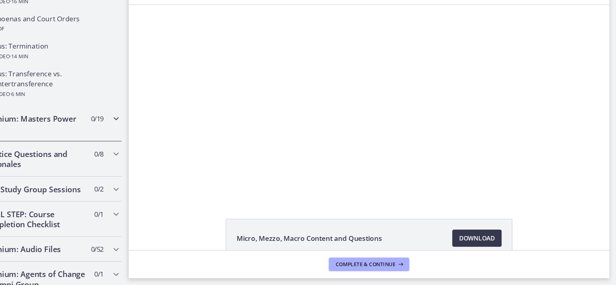
click at [116, 150] on div "Premium: Masters Power Pack 0 / 19 Completed" at bounding box center [80, 134] width 148 height 33
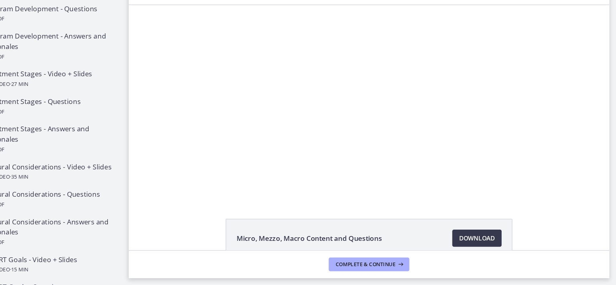
scroll to position [492, 0]
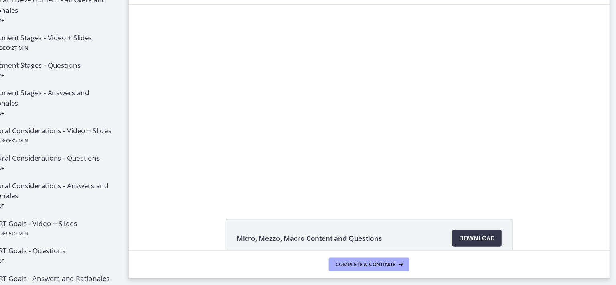
click at [347, 277] on footer "Complete & continue" at bounding box center [386, 265] width 450 height 26
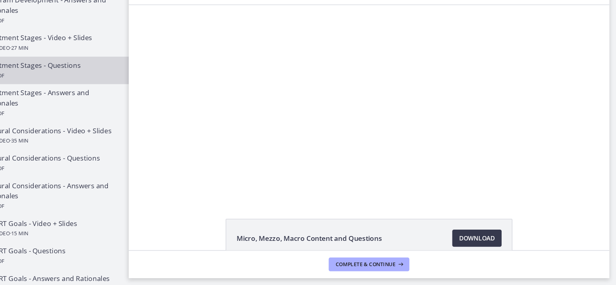
click at [124, 92] on div "Treatment Stages - Questions PDF" at bounding box center [88, 84] width 125 height 19
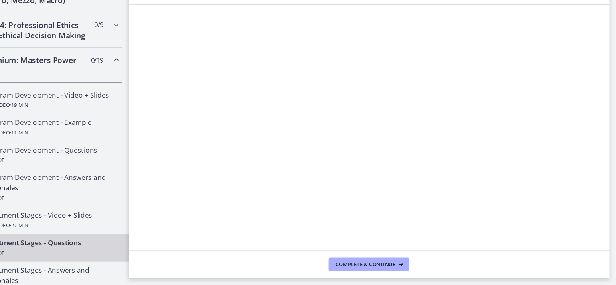
scroll to position [305, 0]
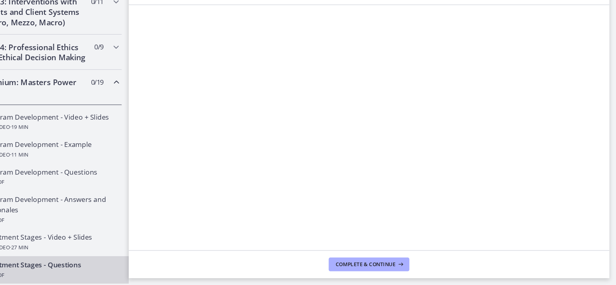
click at [103, 108] on h2 "Premium: Masters Power Pack" at bounding box center [73, 100] width 98 height 19
